Goal: Transaction & Acquisition: Subscribe to service/newsletter

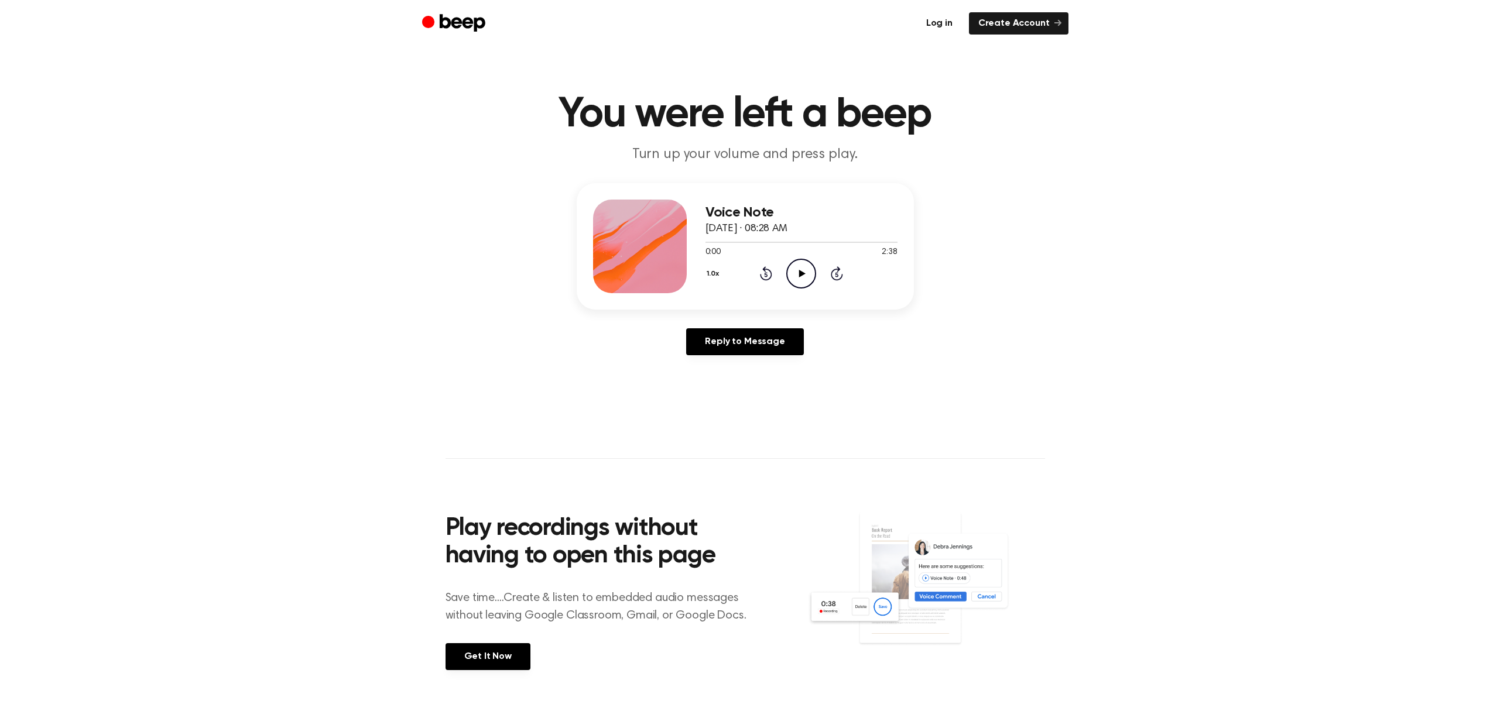
click at [947, 25] on link "Log in" at bounding box center [939, 23] width 45 height 22
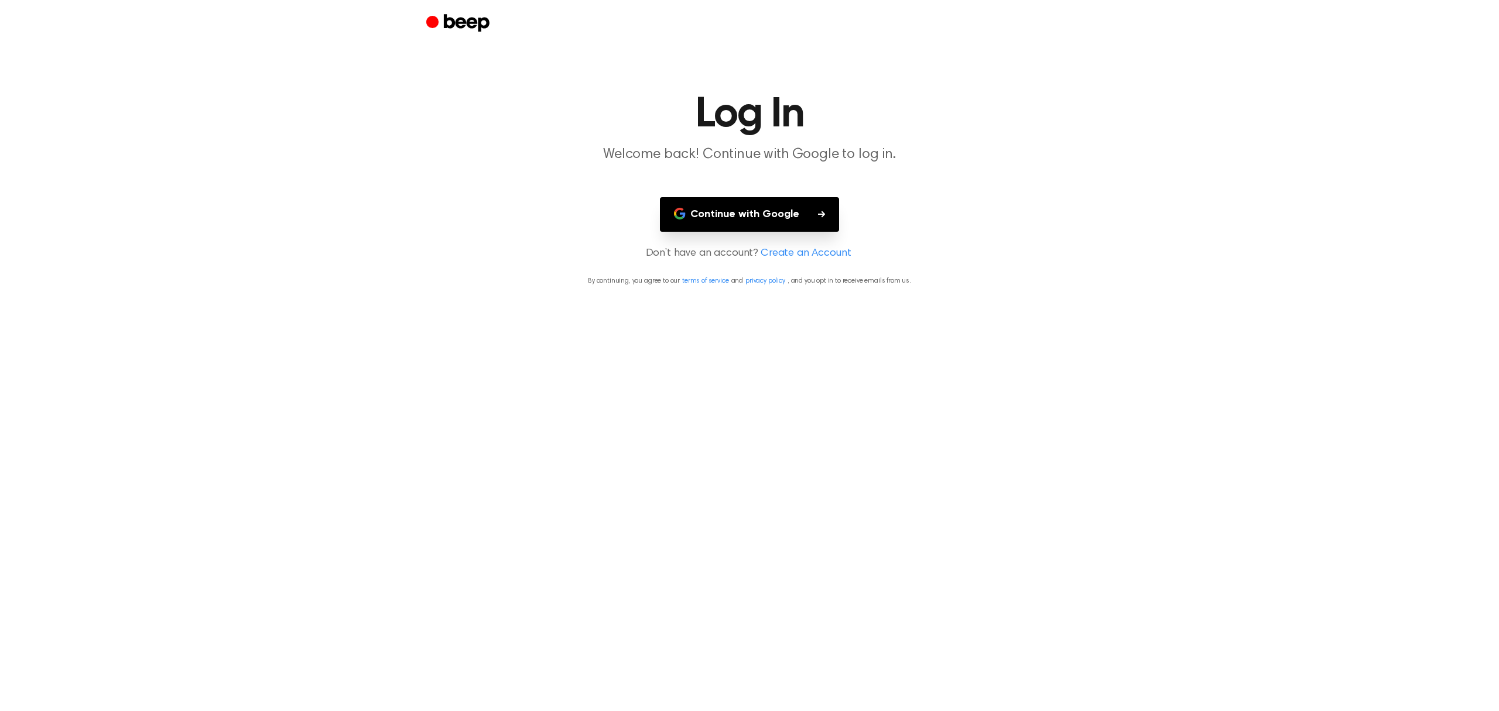
click at [784, 214] on button "Continue with Google" at bounding box center [749, 214] width 179 height 35
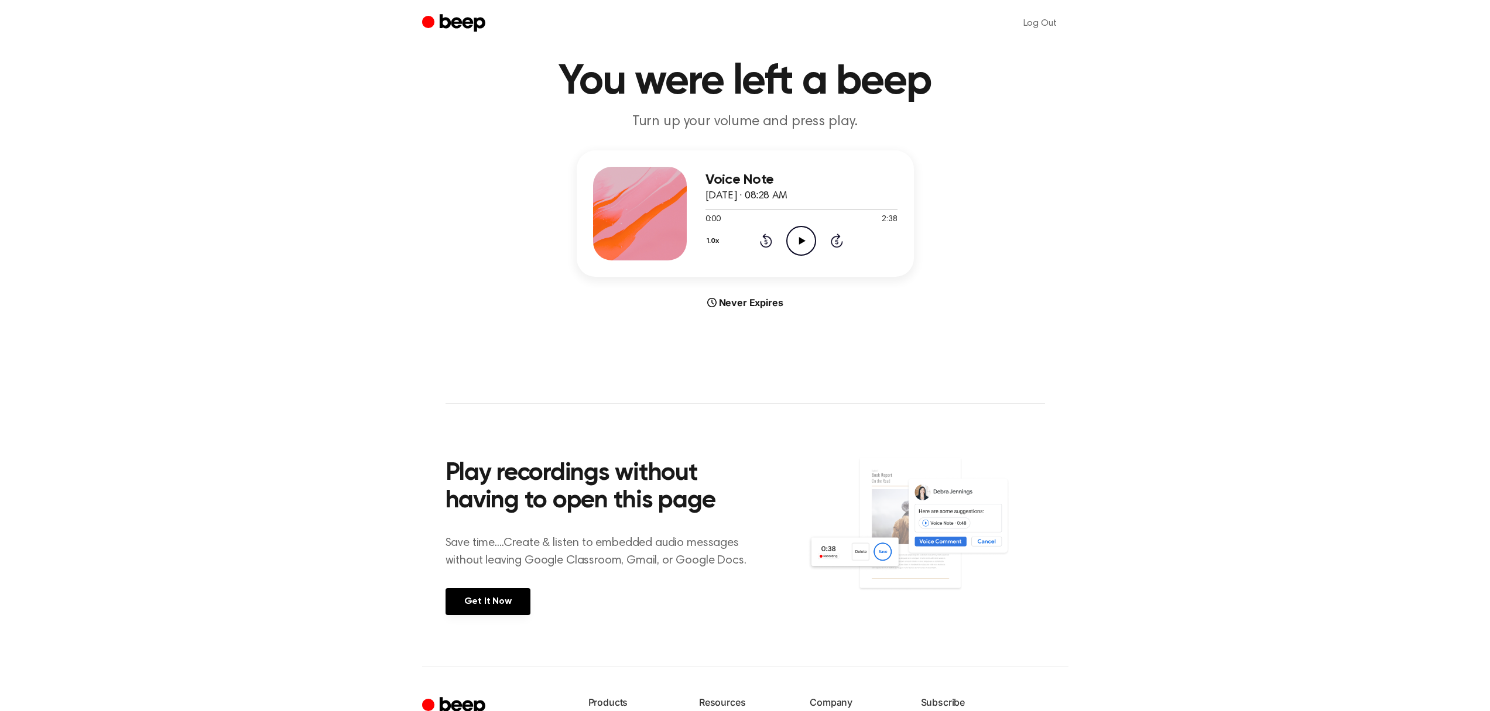
scroll to position [201, 0]
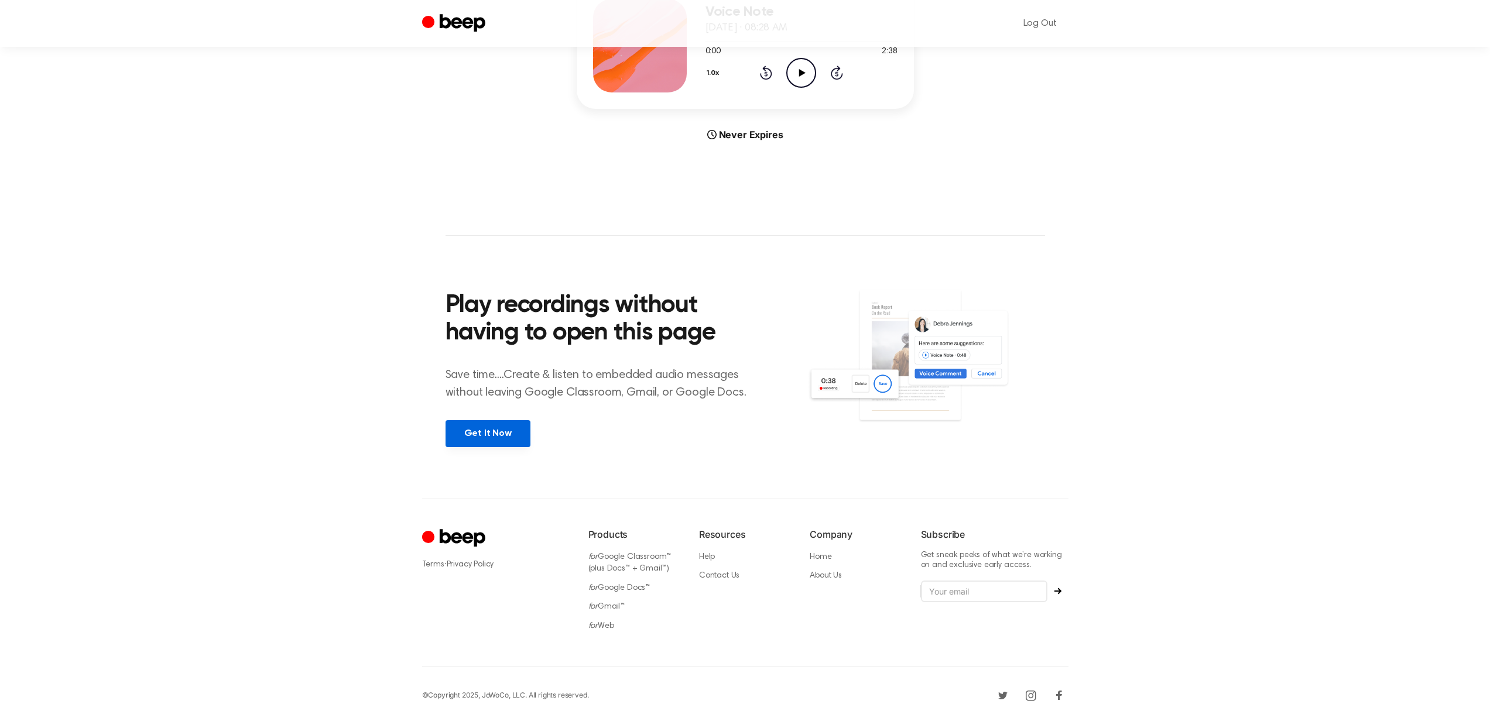
click at [508, 428] on link "Get It Now" at bounding box center [488, 433] width 85 height 27
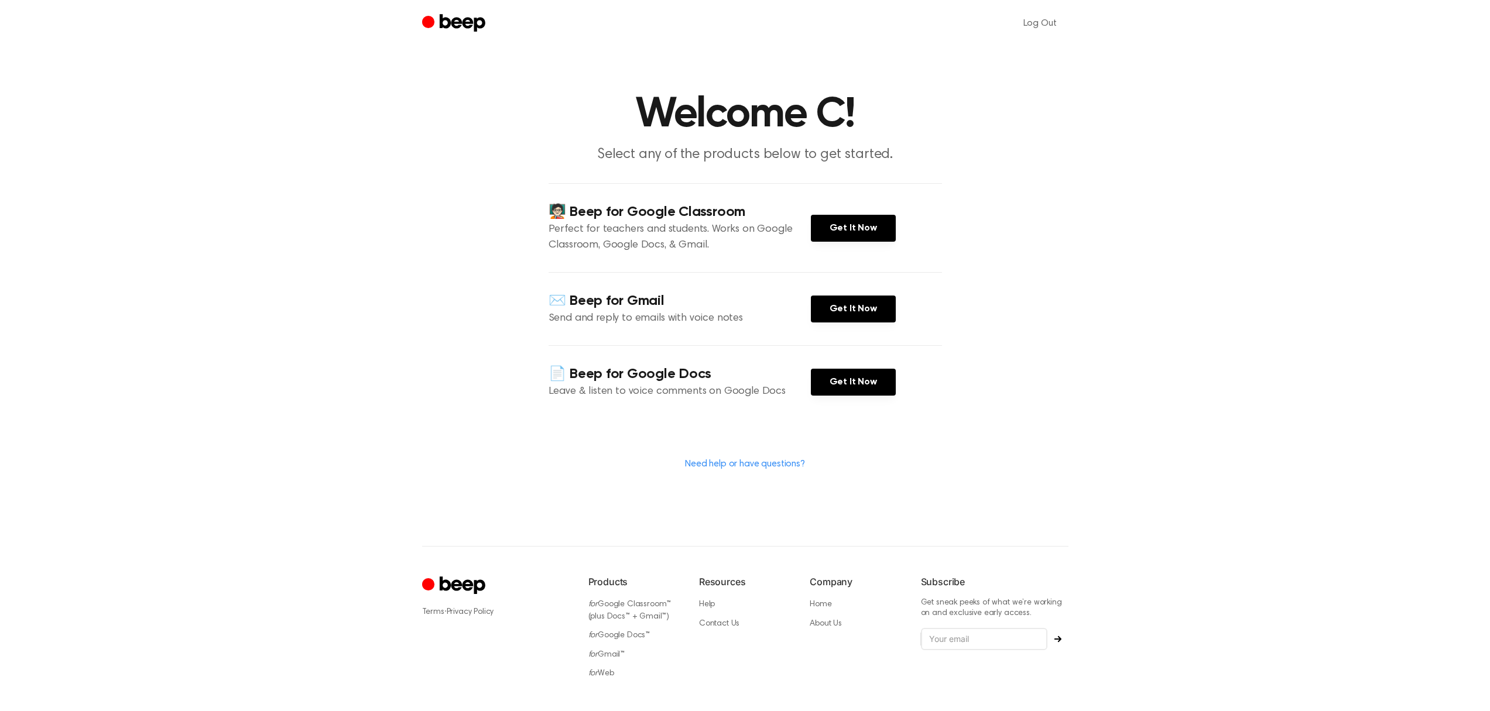
click at [669, 214] on h4 "🧑🏻‍🏫 Beep for Google Classroom" at bounding box center [680, 212] width 262 height 19
click at [753, 462] on link "Need help or have questions?" at bounding box center [745, 464] width 120 height 9
